Goal: Task Accomplishment & Management: Complete application form

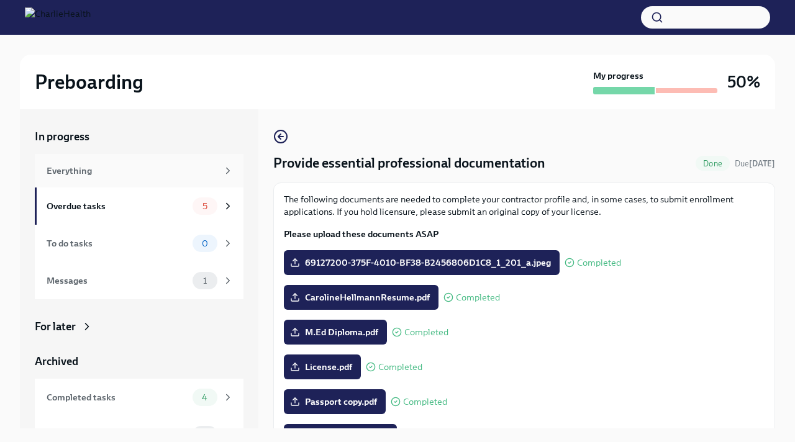
click at [159, 182] on div "Everything" at bounding box center [139, 171] width 209 height 34
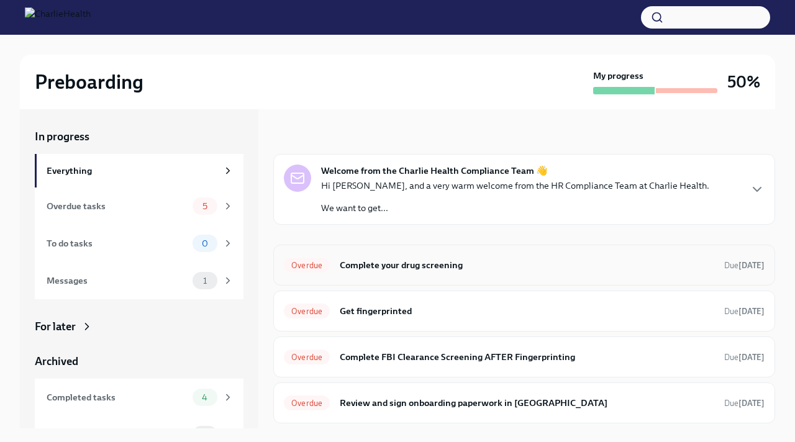
click at [401, 261] on h6 "Complete your drug screening" at bounding box center [527, 265] width 374 height 14
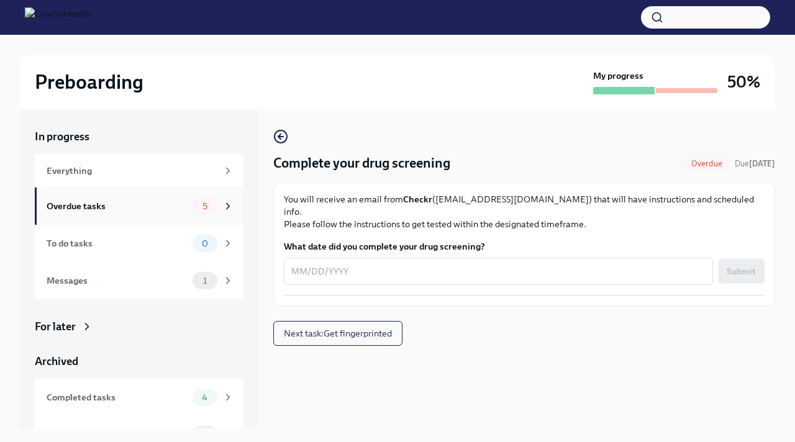
click at [173, 200] on div "Overdue tasks" at bounding box center [117, 206] width 141 height 14
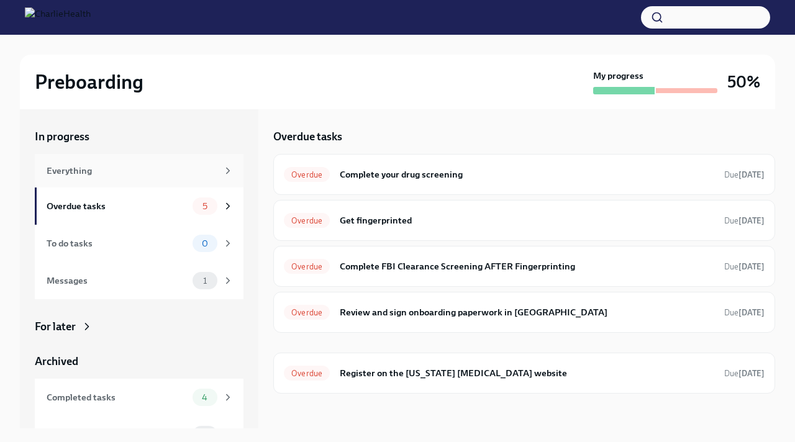
click at [171, 179] on div "Everything" at bounding box center [139, 171] width 209 height 34
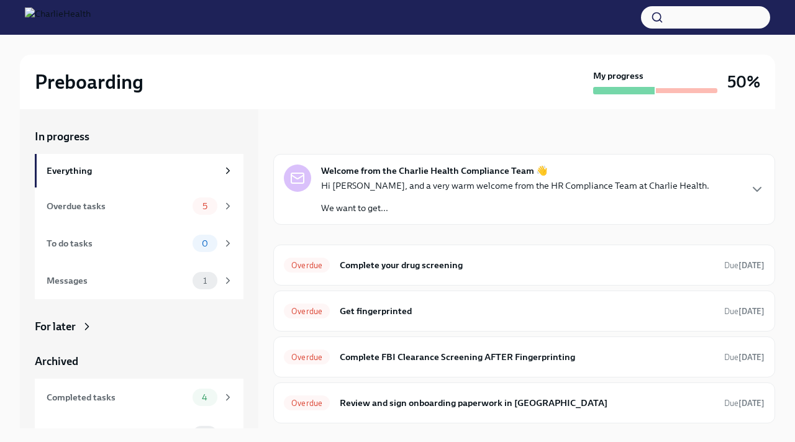
click at [416, 186] on p "Hi [PERSON_NAME], and a very warm welcome from the HR Compliance Team at Charli…" at bounding box center [515, 185] width 388 height 12
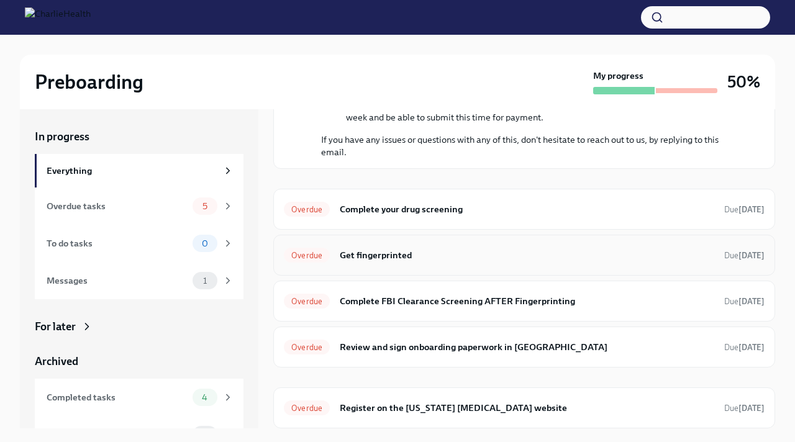
scroll to position [332, 0]
click at [188, 237] on div "To do tasks 0" at bounding box center [140, 243] width 187 height 17
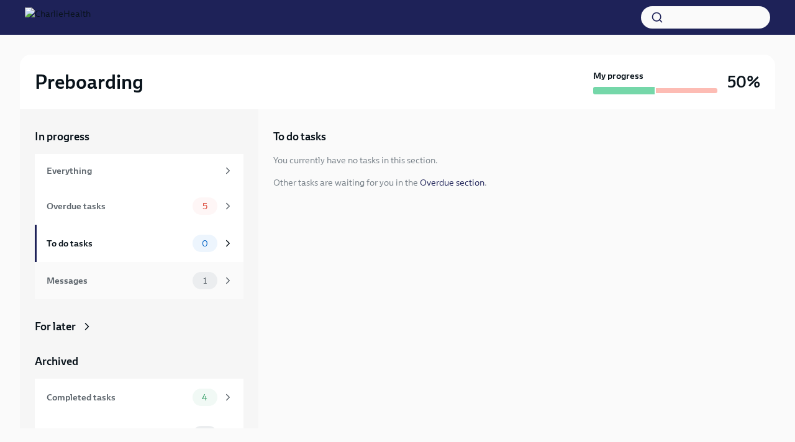
click at [173, 268] on div "Messages 1" at bounding box center [139, 280] width 209 height 37
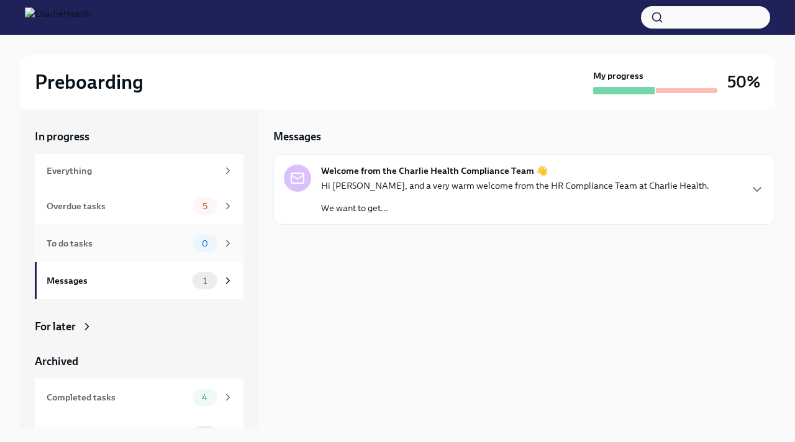
click at [179, 228] on div "To do tasks 0" at bounding box center [139, 243] width 209 height 37
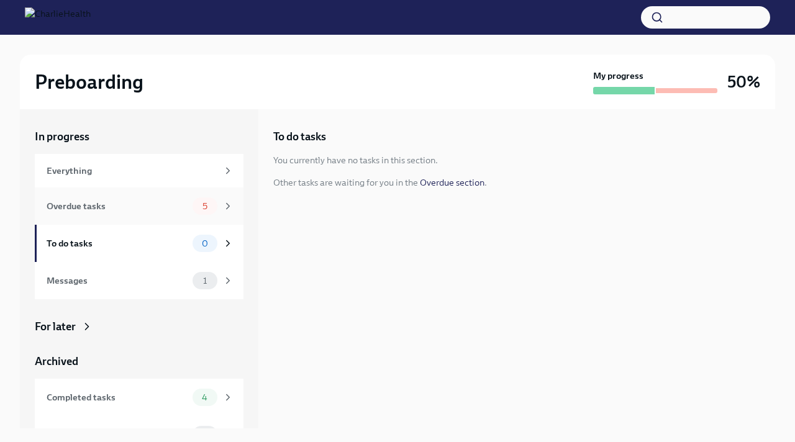
click at [186, 209] on div "Overdue tasks" at bounding box center [117, 206] width 141 height 14
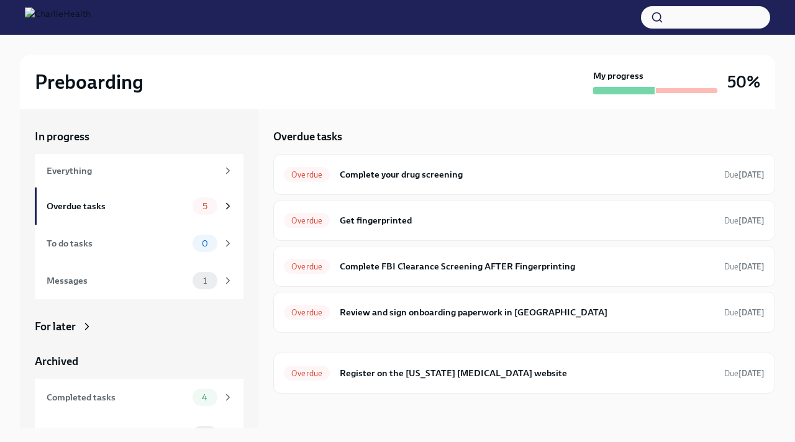
scroll to position [62, 0]
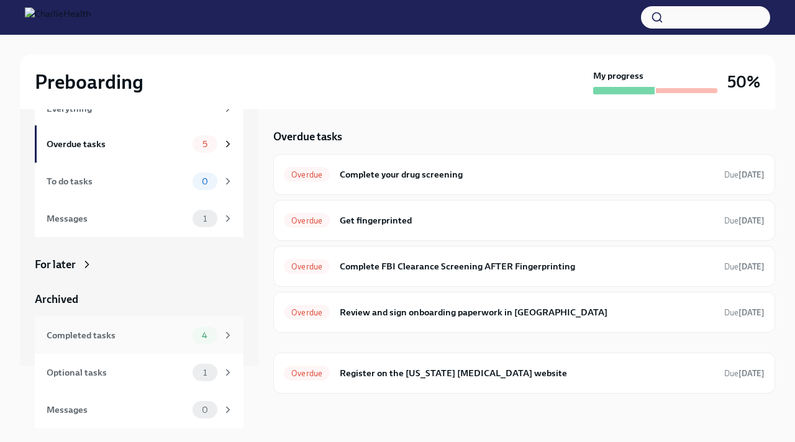
click at [188, 335] on div "Completed tasks 4" at bounding box center [140, 335] width 187 height 17
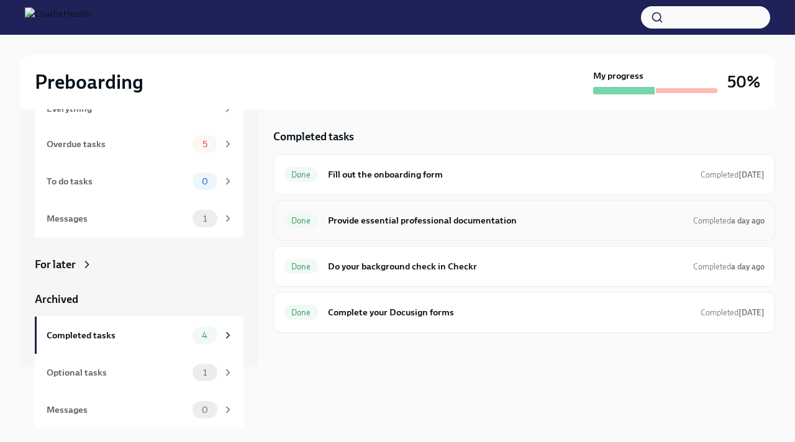
click at [420, 218] on h6 "Provide essential professional documentation" at bounding box center [505, 221] width 355 height 14
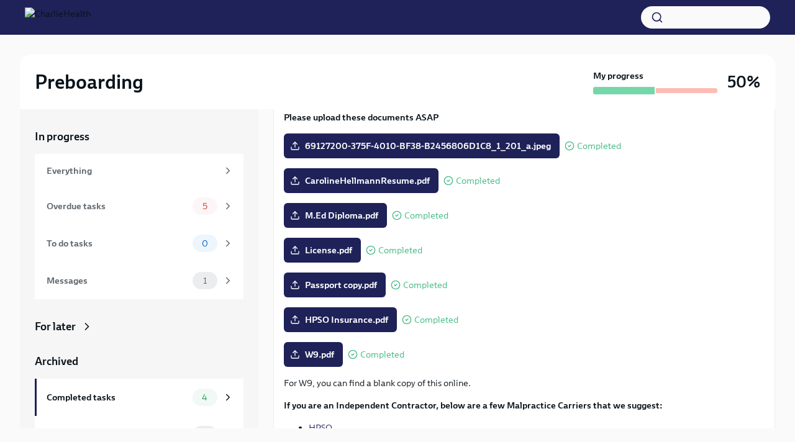
scroll to position [117, 0]
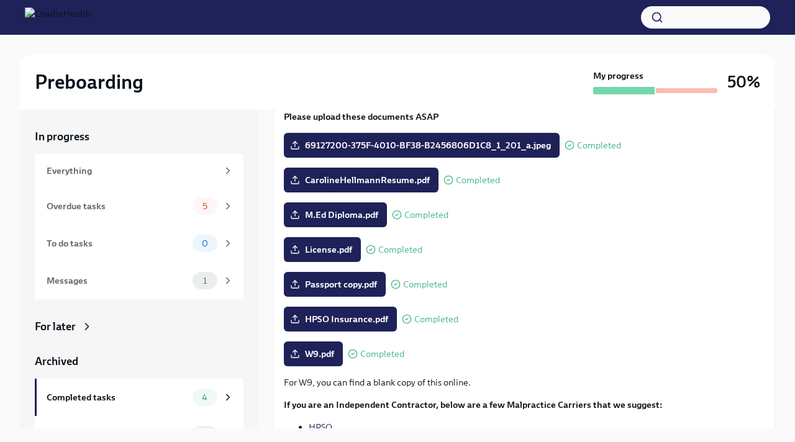
drag, startPoint x: 299, startPoint y: 348, endPoint x: 341, endPoint y: 378, distance: 51.2
click at [342, 378] on div "The following documents are needed to complete your contractor profile and, in …" at bounding box center [524, 283] width 481 height 415
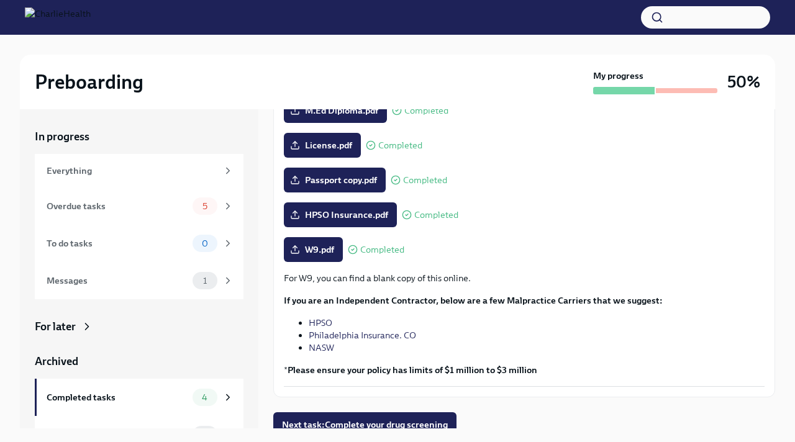
scroll to position [213, 0]
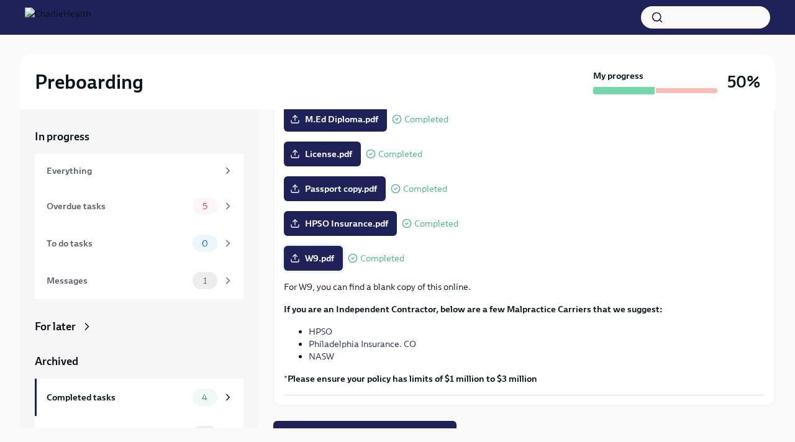
click at [341, 269] on label "W9.pdf" at bounding box center [313, 258] width 59 height 25
click at [0, 0] on input "W9.pdf" at bounding box center [0, 0] width 0 height 0
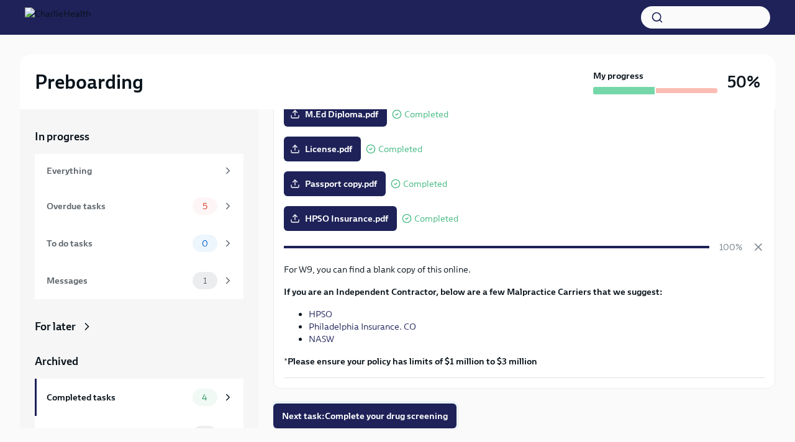
scroll to position [0, 0]
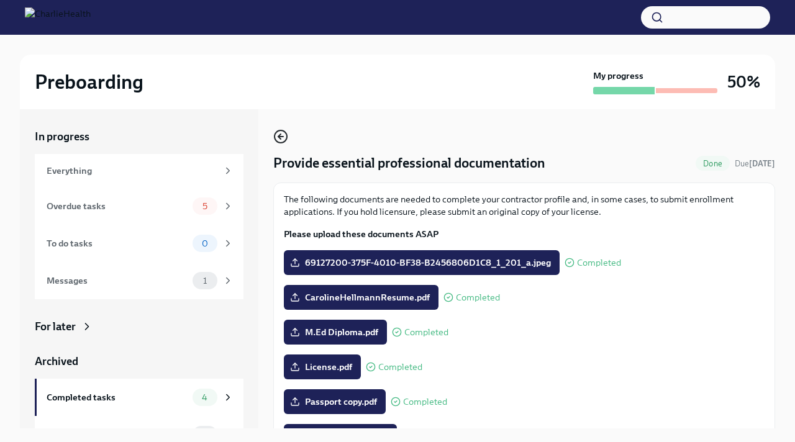
click at [282, 133] on icon "button" at bounding box center [280, 136] width 15 height 15
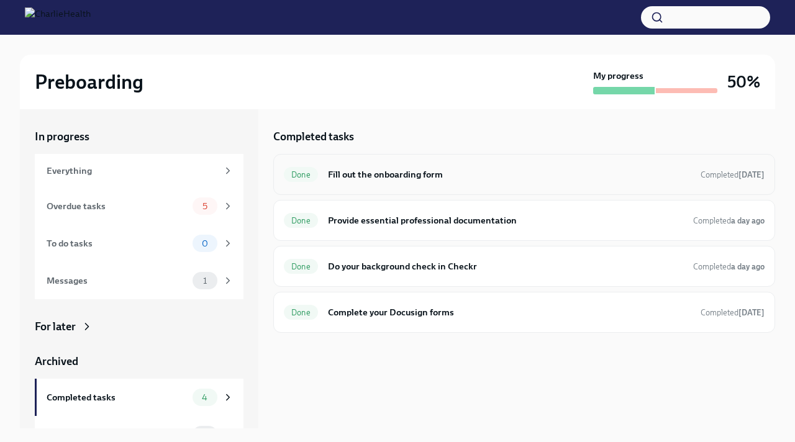
click at [337, 181] on h6 "Fill out the onboarding form" at bounding box center [509, 175] width 363 height 14
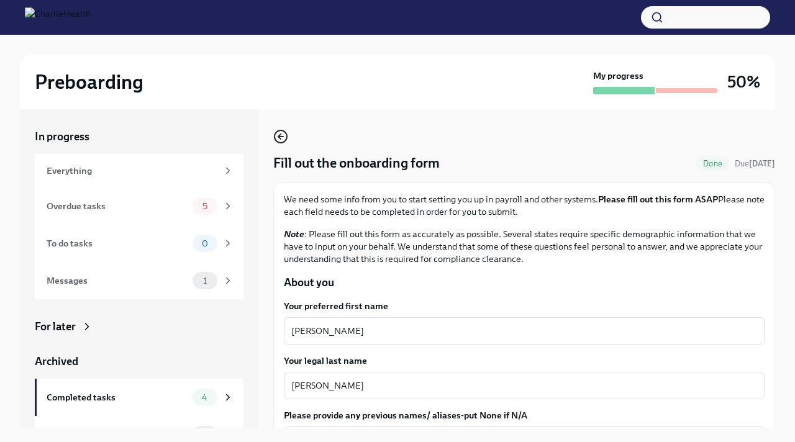
click at [283, 141] on icon "button" at bounding box center [280, 136] width 15 height 15
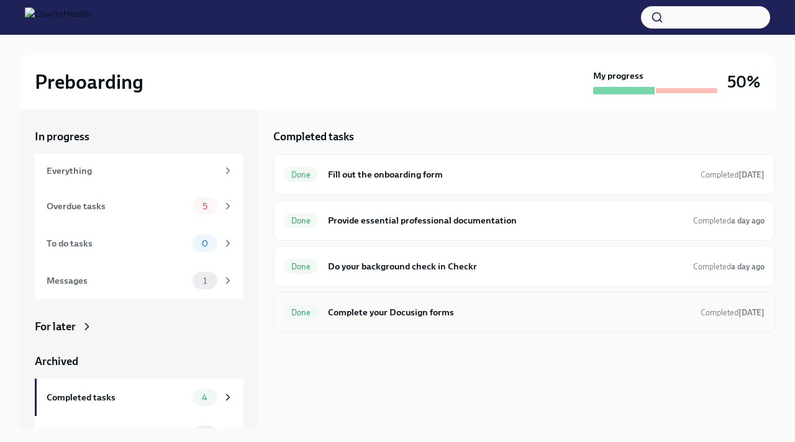
click at [328, 315] on h6 "Complete your Docusign forms" at bounding box center [509, 312] width 363 height 14
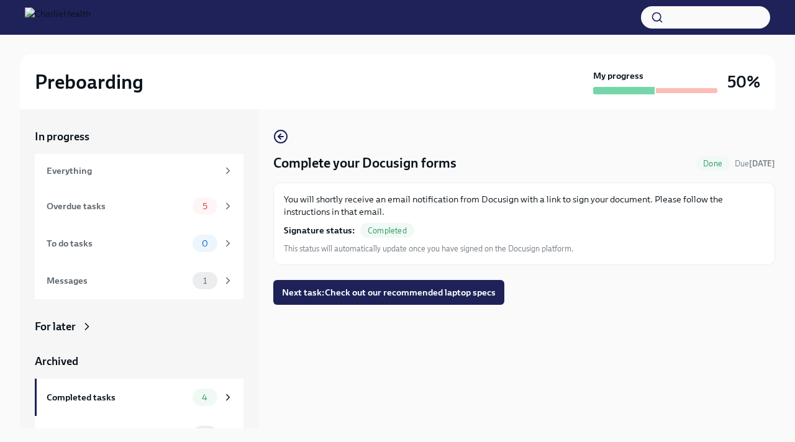
click at [277, 128] on div "Complete your Docusign forms Done Due [DATE] You will shortly receive an email …" at bounding box center [524, 268] width 502 height 319
click at [285, 148] on div "Complete your Docusign forms Done Due [DATE] You will shortly receive an email …" at bounding box center [524, 197] width 502 height 136
click at [283, 140] on icon "button" at bounding box center [280, 136] width 15 height 15
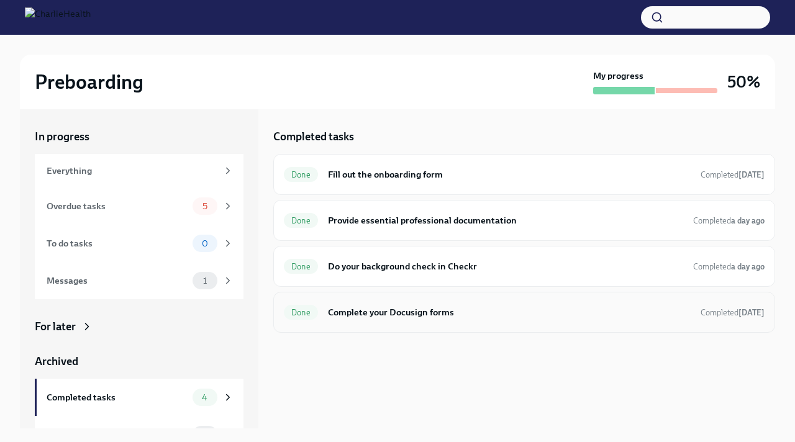
click at [310, 305] on div "Done" at bounding box center [301, 312] width 34 height 15
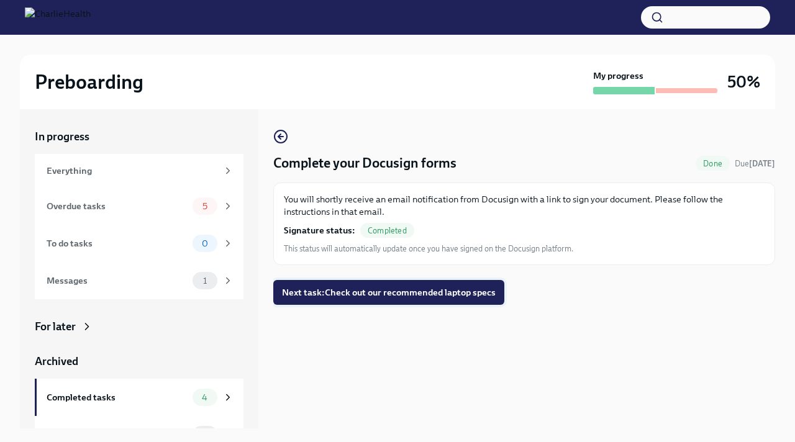
click at [314, 295] on span "Next task : Check out our recommended laptop specs" at bounding box center [389, 292] width 214 height 12
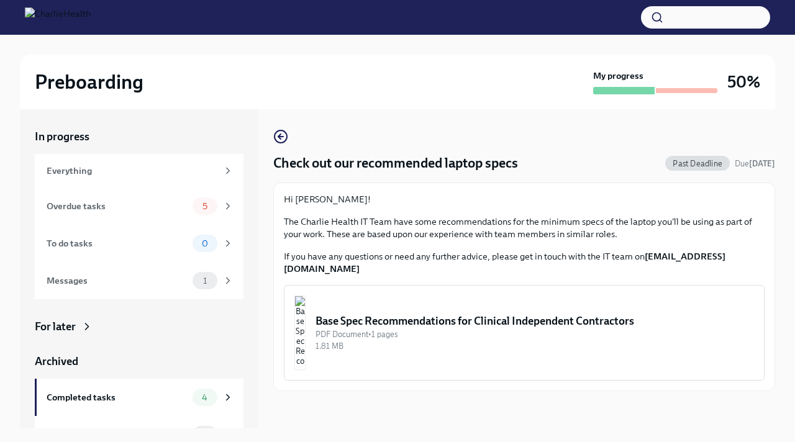
click at [404, 340] on div "1.81 MB" at bounding box center [534, 346] width 438 height 12
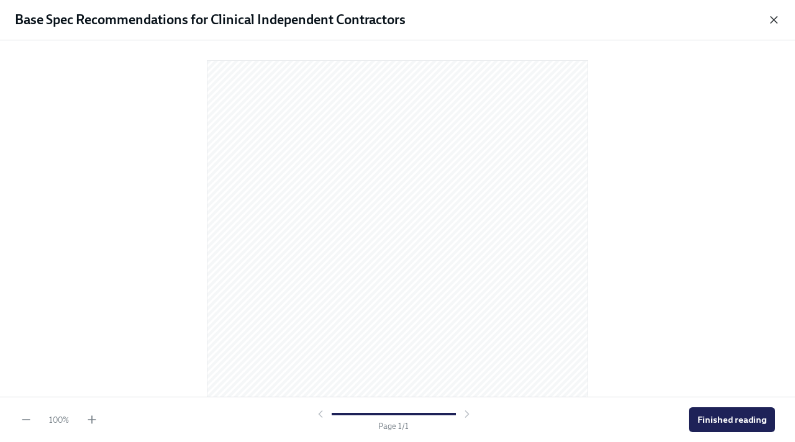
click at [536, 20] on icon "button" at bounding box center [773, 20] width 12 height 12
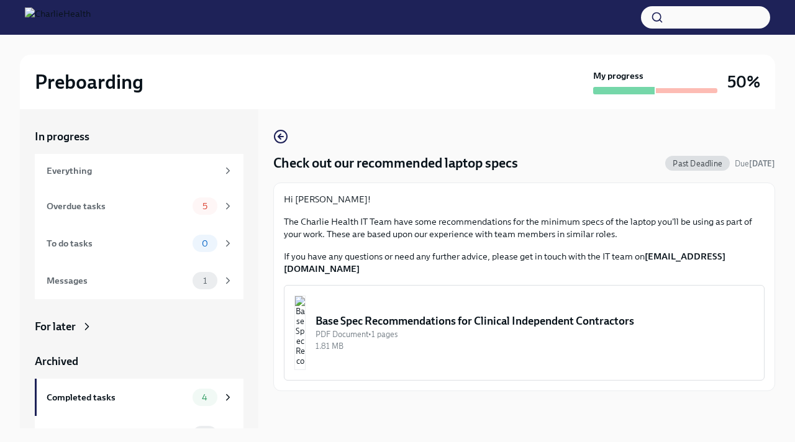
click at [269, 143] on div "In progress Everything Overdue tasks 5 To do tasks 0 Messages 1 For later Archi…" at bounding box center [397, 268] width 755 height 319
click at [282, 138] on icon "button" at bounding box center [280, 136] width 15 height 15
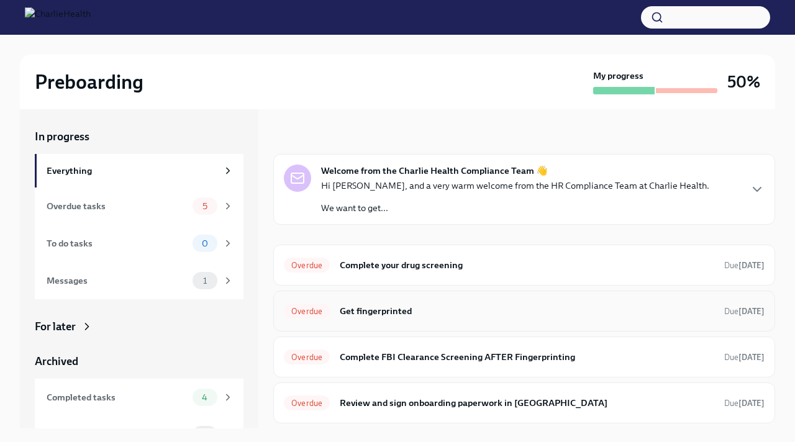
click at [400, 315] on h6 "Get fingerprinted" at bounding box center [527, 311] width 374 height 14
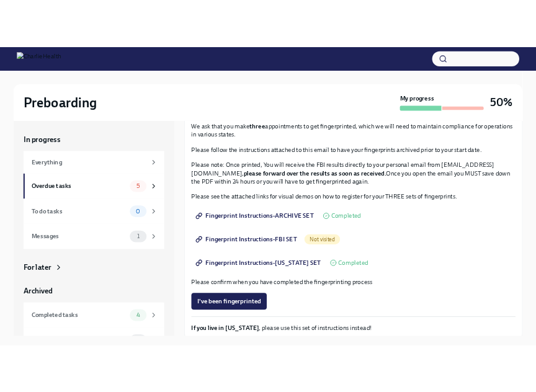
scroll to position [99, 0]
